Goal: Information Seeking & Learning: Find specific page/section

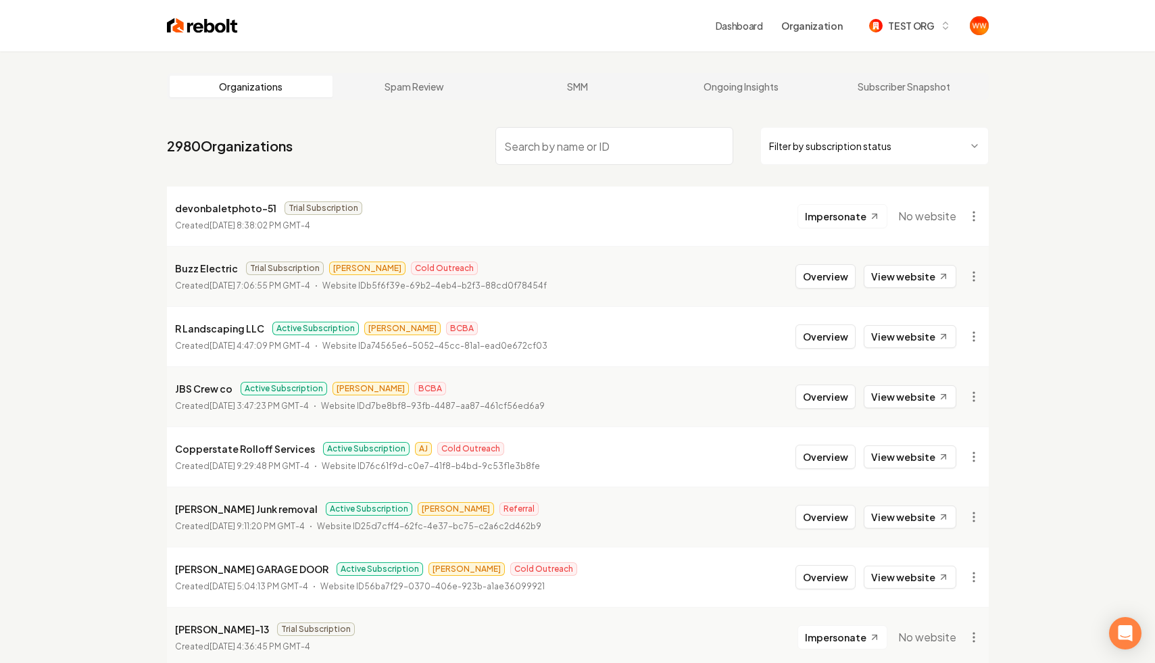
click at [662, 145] on input "search" at bounding box center [614, 146] width 238 height 38
type input "yard"
click at [759, 87] on link "Ongoing Insights" at bounding box center [741, 87] width 164 height 22
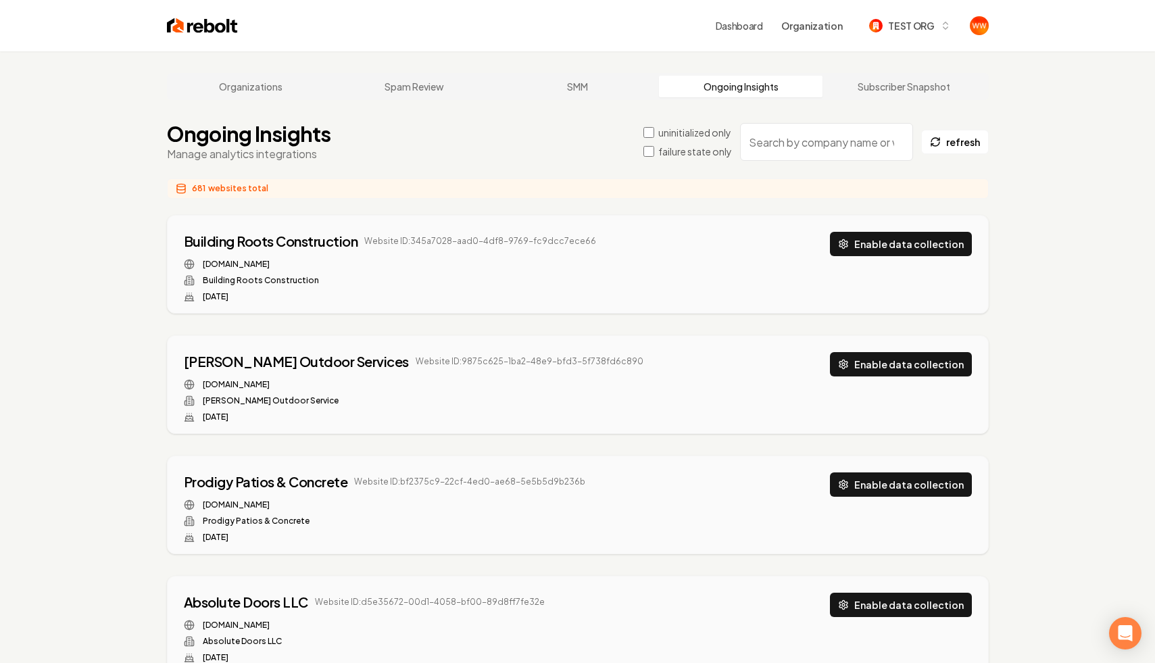
click at [807, 130] on input "search" at bounding box center [826, 142] width 173 height 38
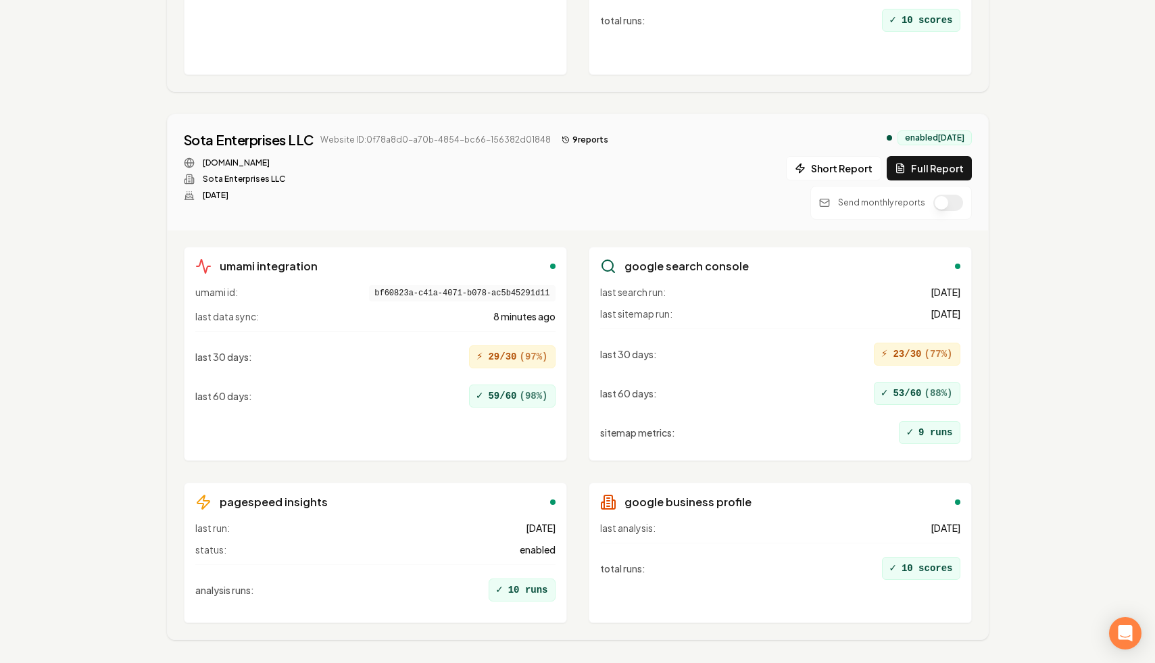
scroll to position [610, 0]
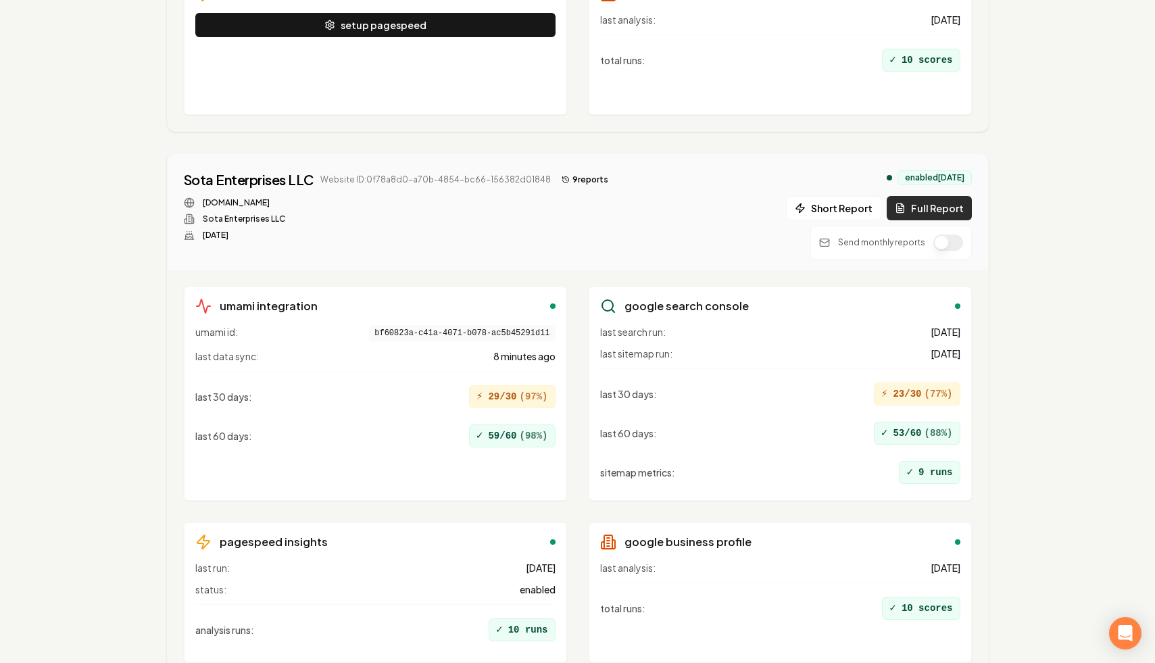
type input "sota"
click at [903, 211] on icon at bounding box center [900, 208] width 11 height 11
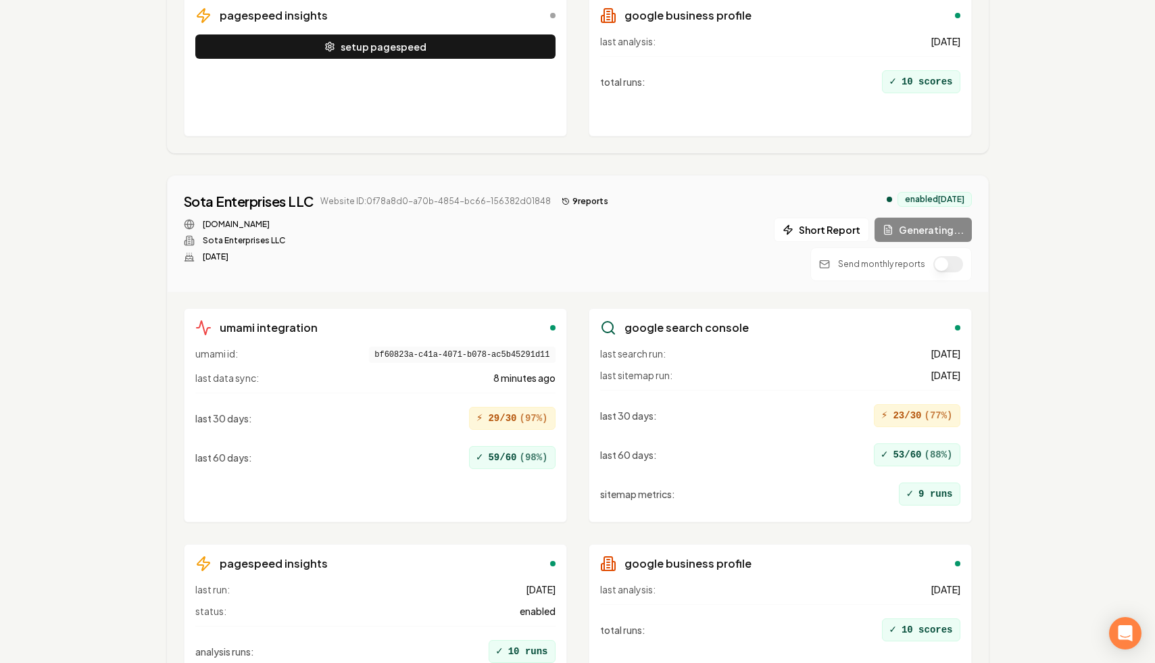
scroll to position [585, 0]
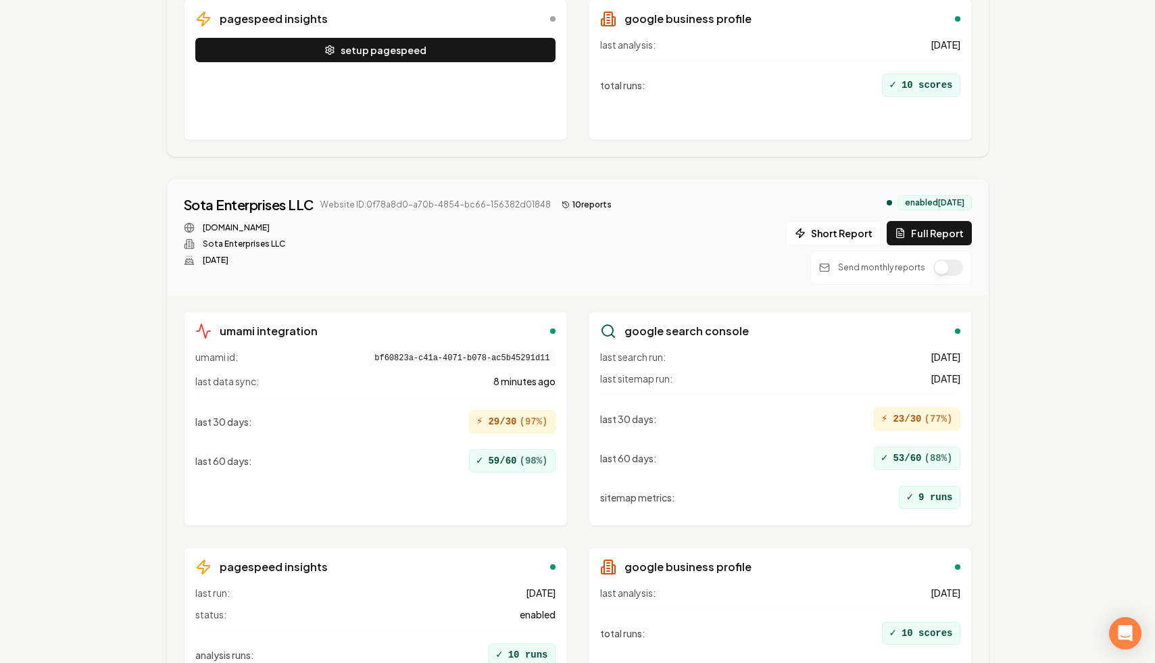
click at [580, 199] on button "10 report s" at bounding box center [586, 205] width 61 height 16
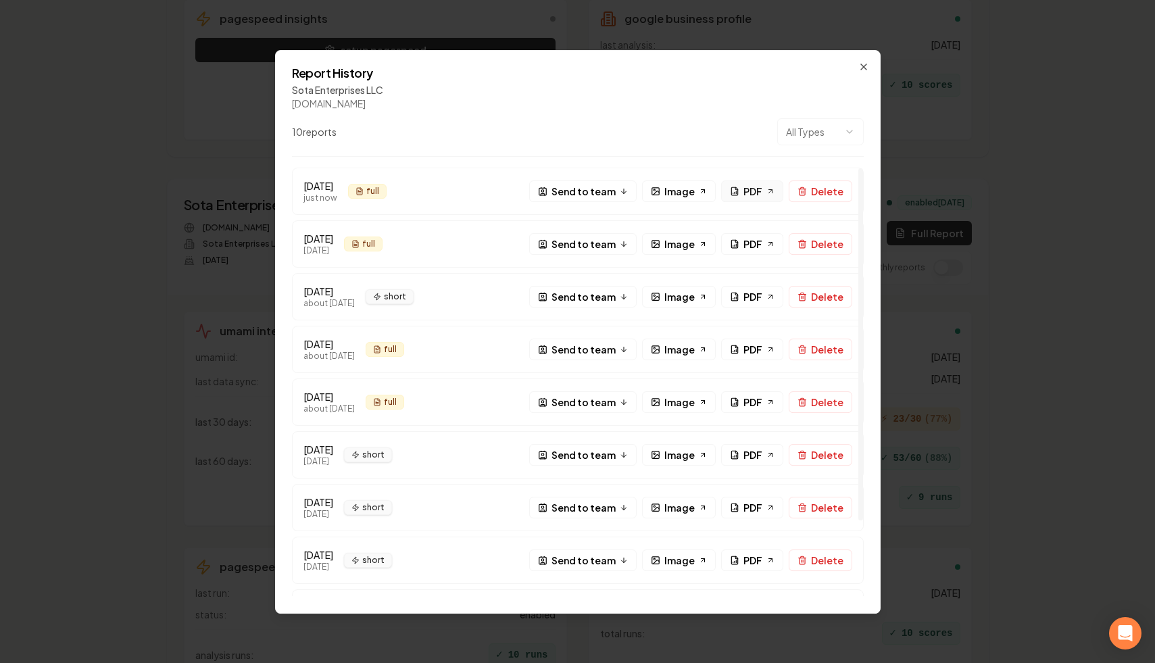
click at [754, 188] on span "PDF" at bounding box center [753, 191] width 19 height 14
